Goal: Find specific page/section: Find specific page/section

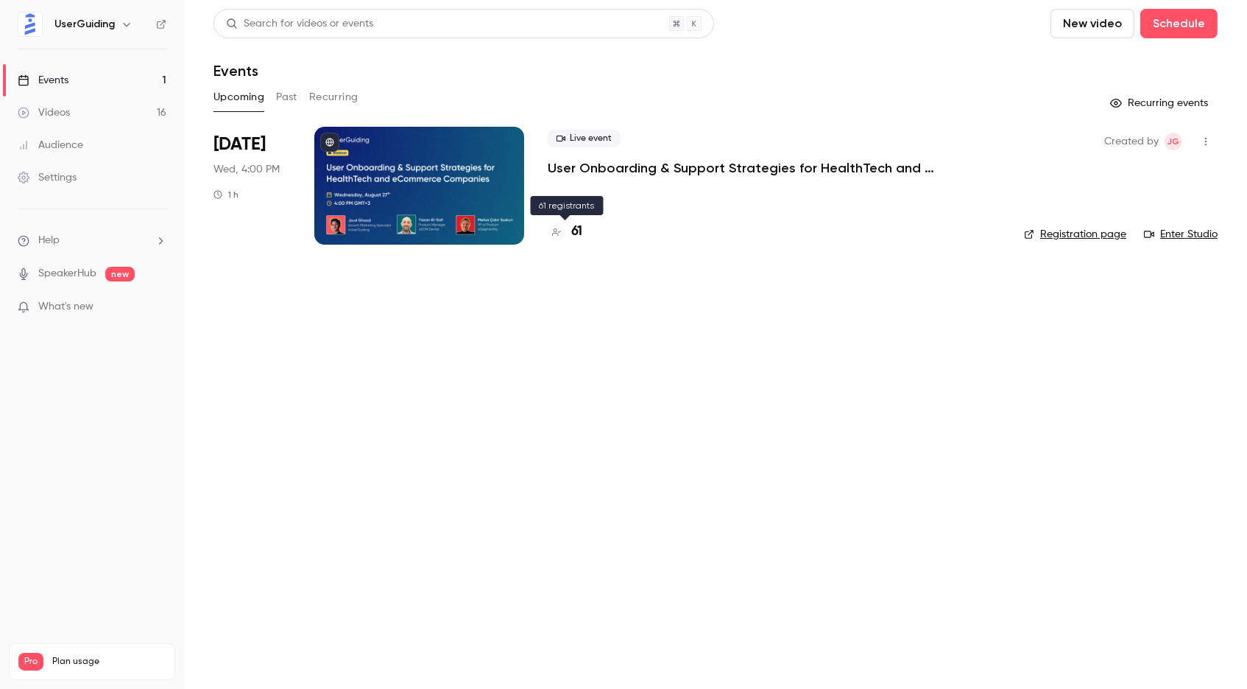
click at [573, 233] on h4 "61" at bounding box center [576, 232] width 11 height 20
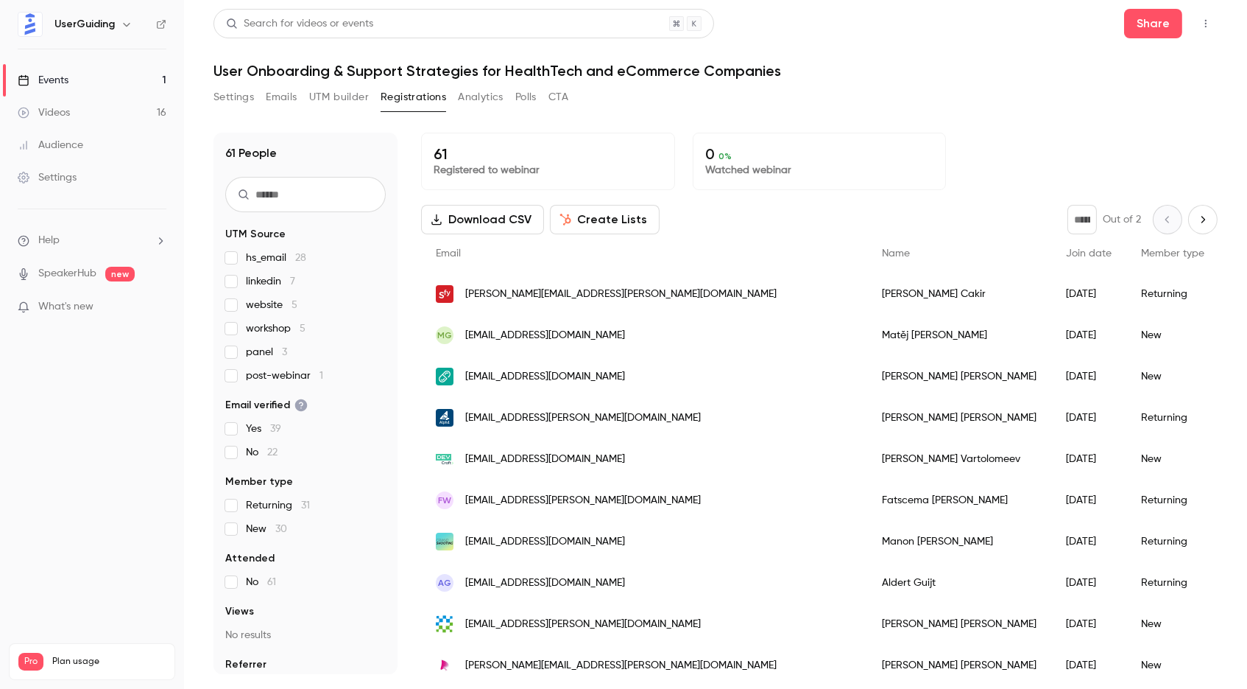
click at [1205, 27] on icon "button" at bounding box center [1206, 23] width 12 height 10
click at [885, 85] on div at bounding box center [623, 344] width 1247 height 689
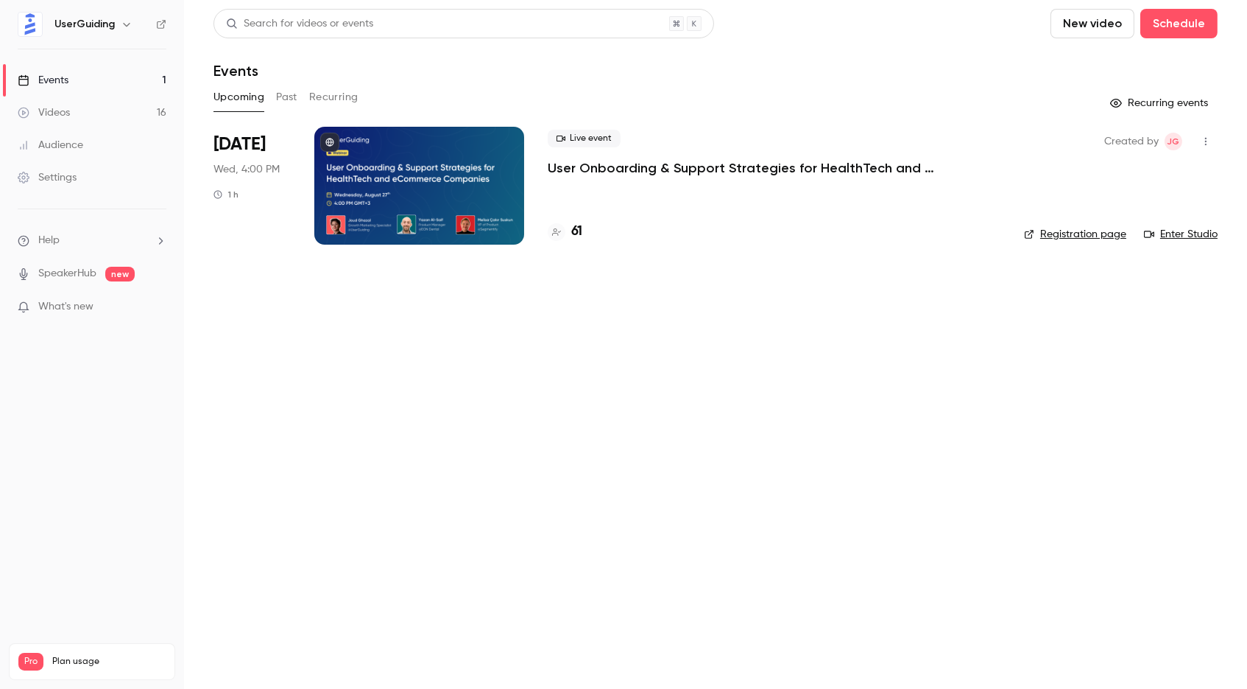
click at [1077, 235] on link "Registration page" at bounding box center [1075, 234] width 102 height 15
click at [585, 227] on h4 "62" at bounding box center [578, 232] width 14 height 20
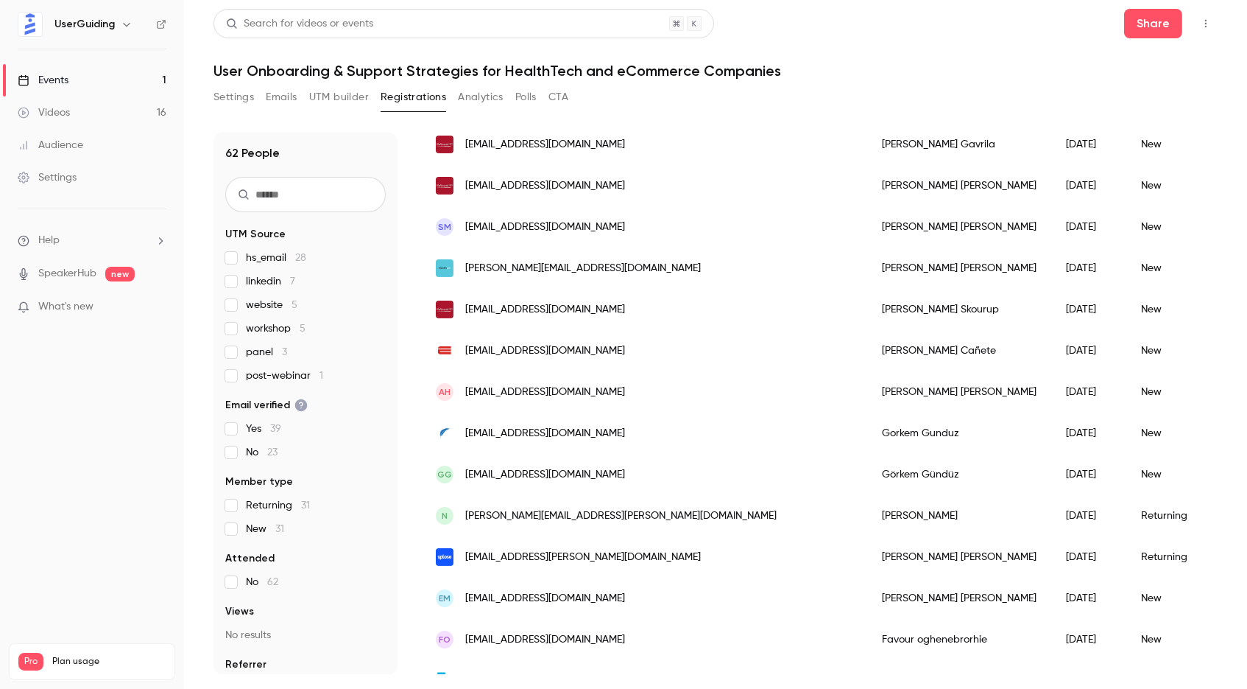
scroll to position [919, 0]
